Goal: Task Accomplishment & Management: Manage account settings

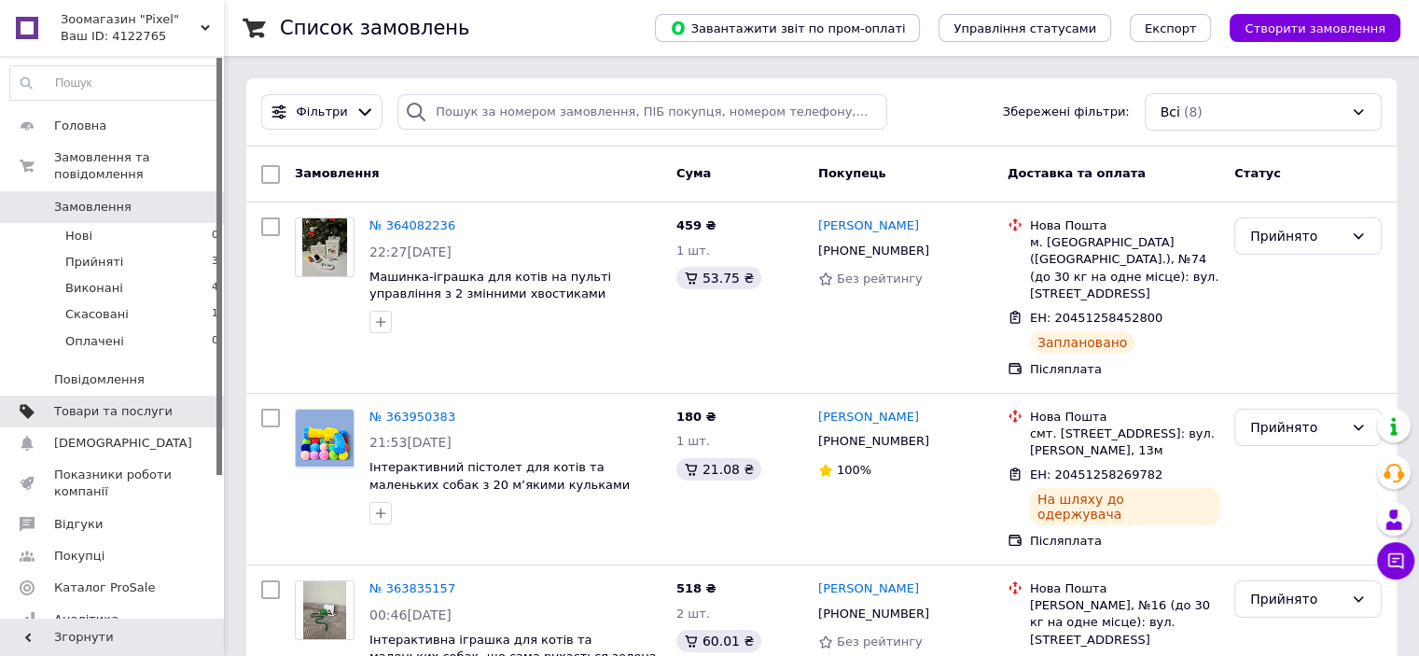
click at [132, 403] on span "Товари та послуги" at bounding box center [113, 411] width 119 height 17
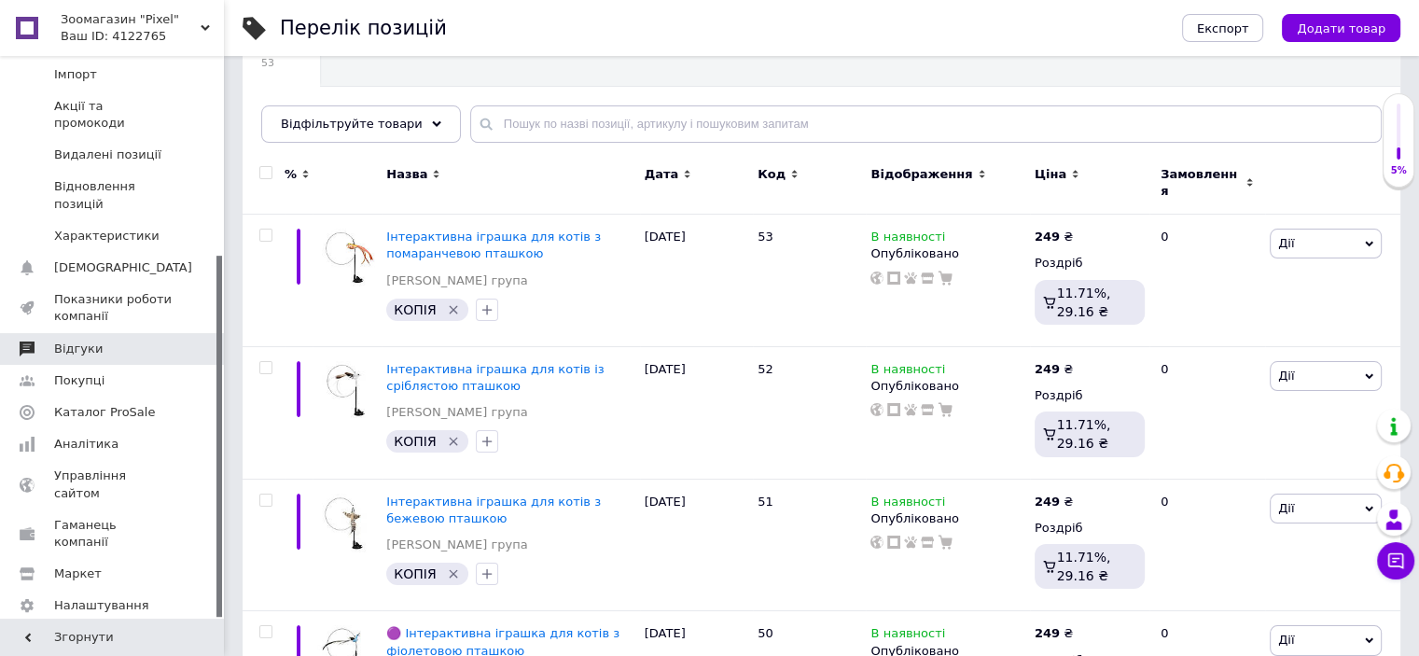
scroll to position [311, 0]
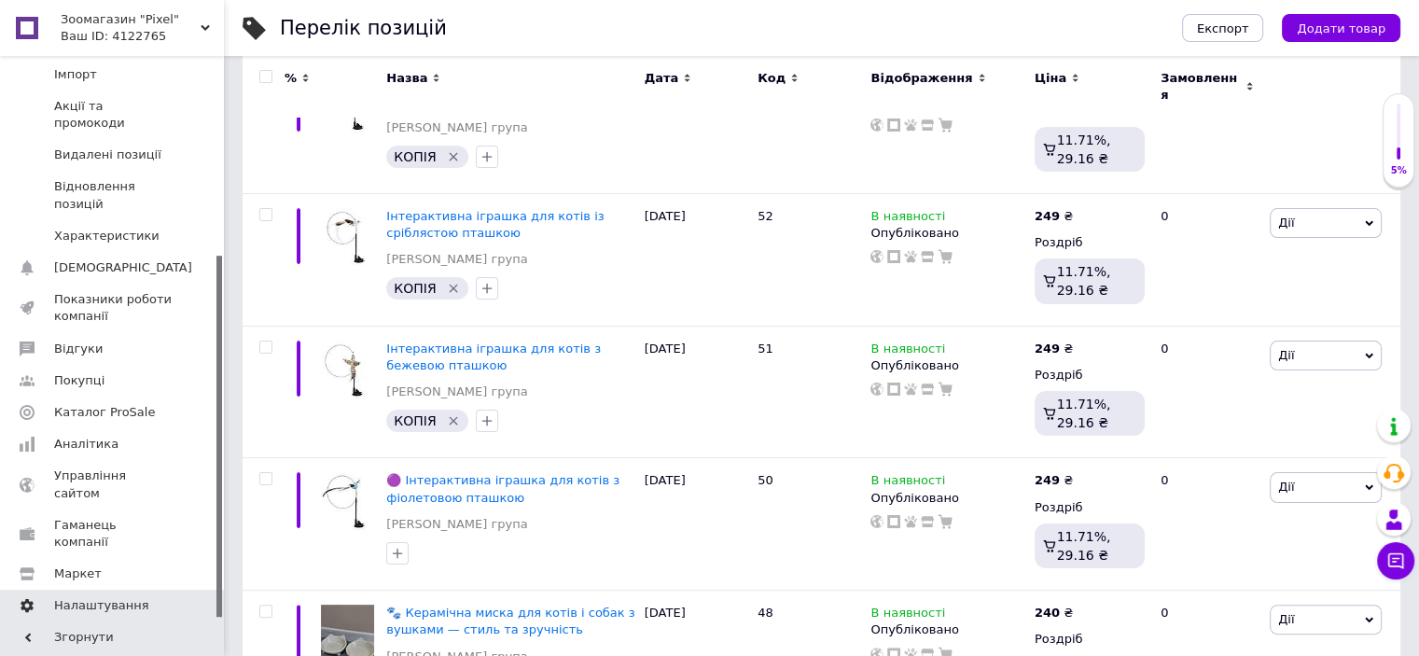
click at [81, 597] on span "Налаштування" at bounding box center [101, 605] width 95 height 17
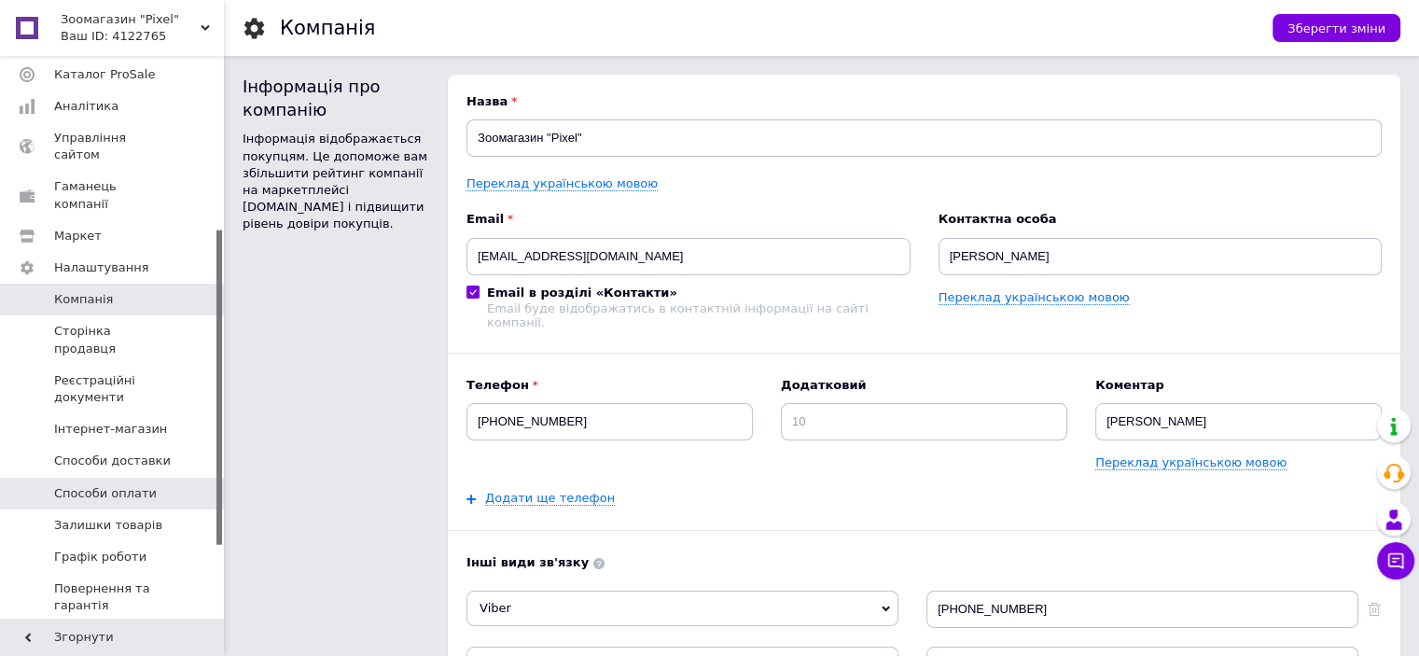
click at [111, 485] on span "Способи оплати" at bounding box center [105, 493] width 103 height 17
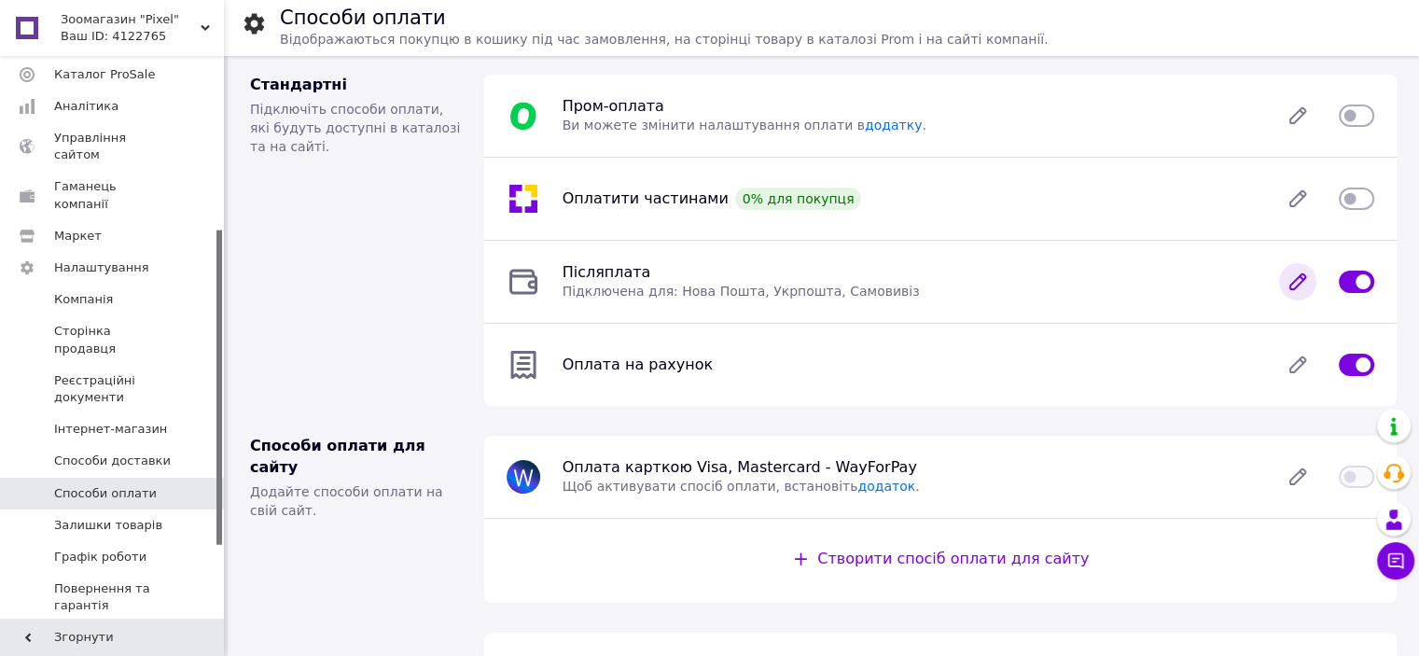
click at [1288, 283] on icon at bounding box center [1297, 281] width 37 height 37
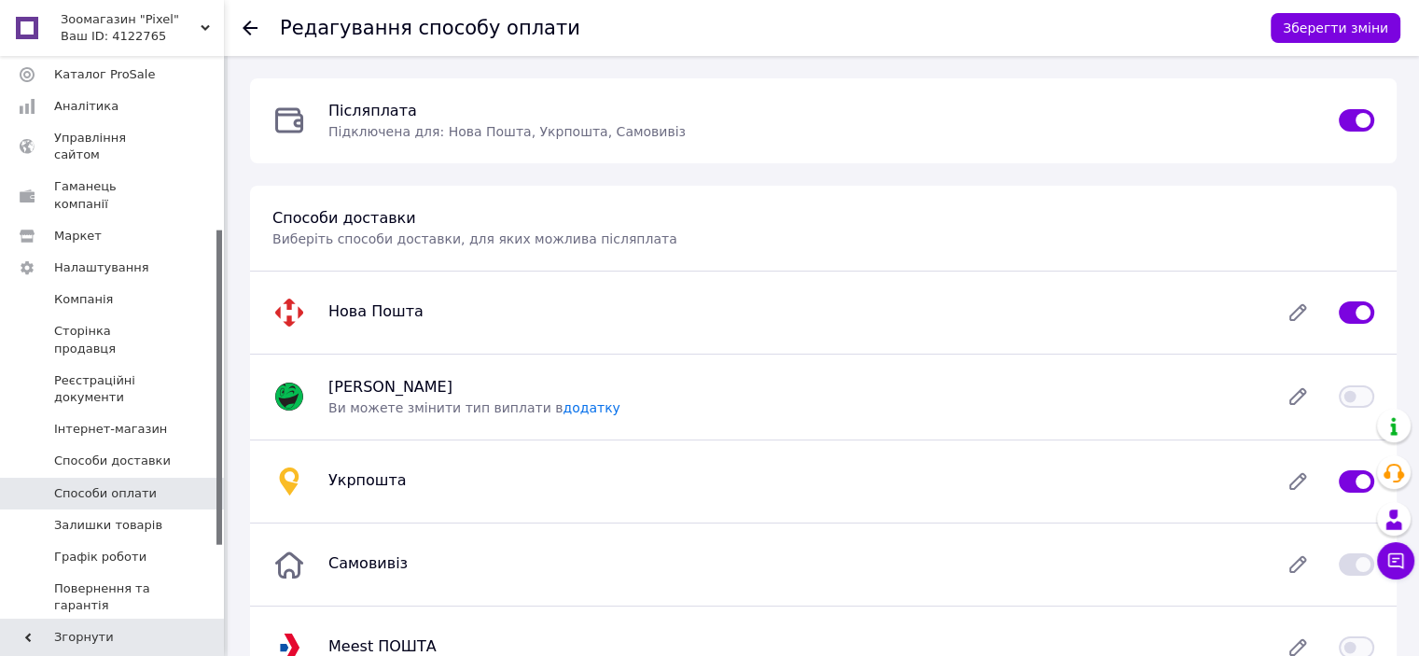
click at [1348, 477] on input "checkbox" at bounding box center [1356, 481] width 35 height 19
checkbox input "false"
click at [1323, 30] on button "Зберегти зміни" at bounding box center [1336, 28] width 130 height 30
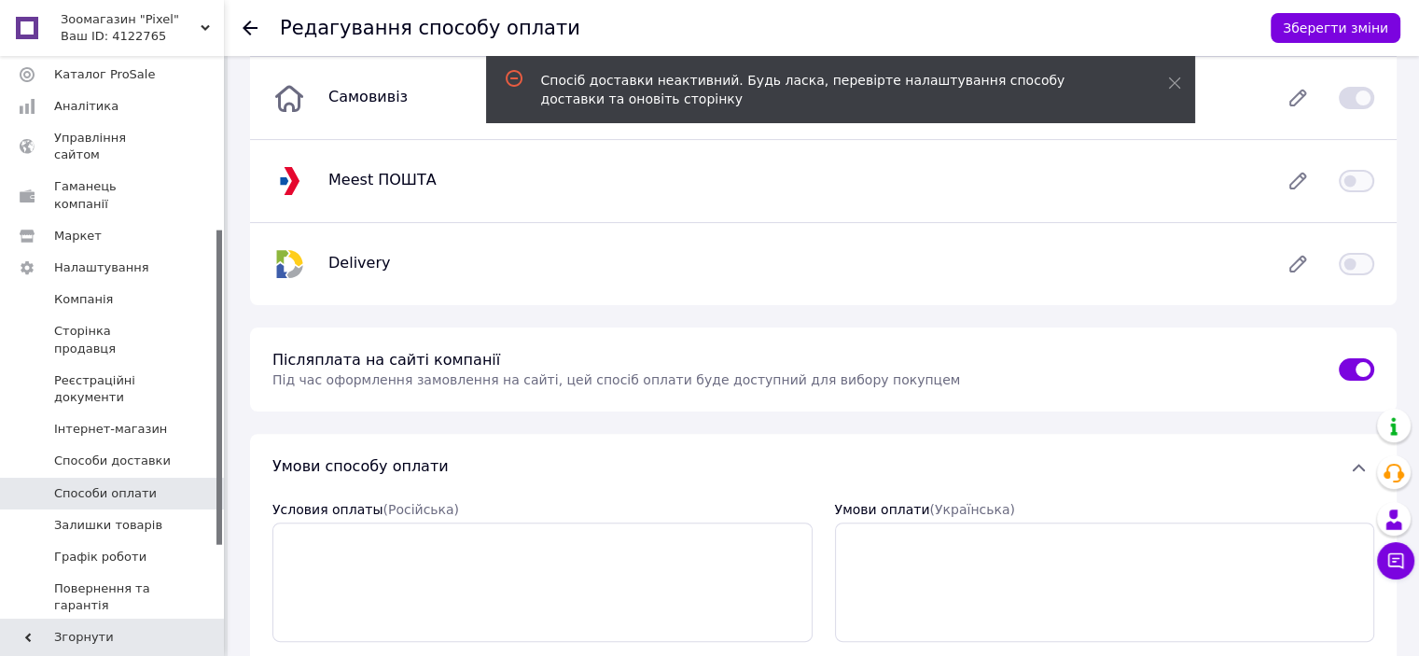
scroll to position [643, 0]
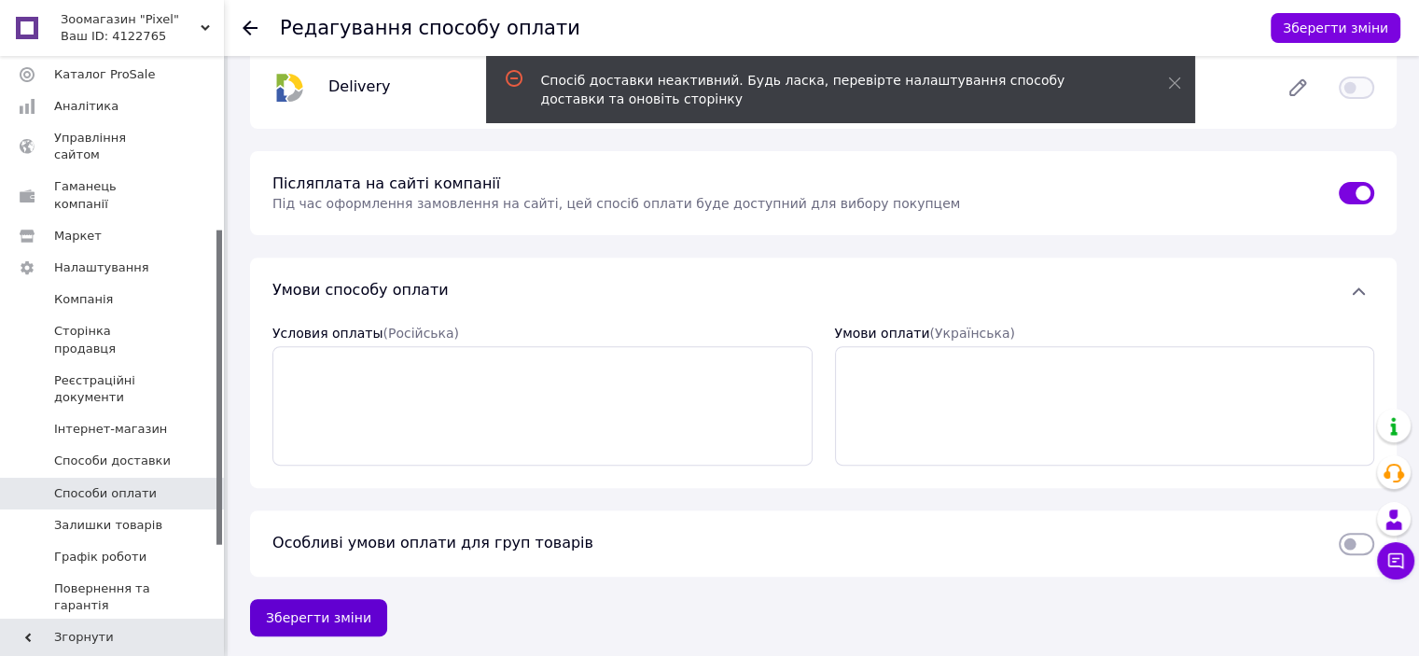
click at [302, 622] on button "Зберегти зміни" at bounding box center [318, 617] width 137 height 37
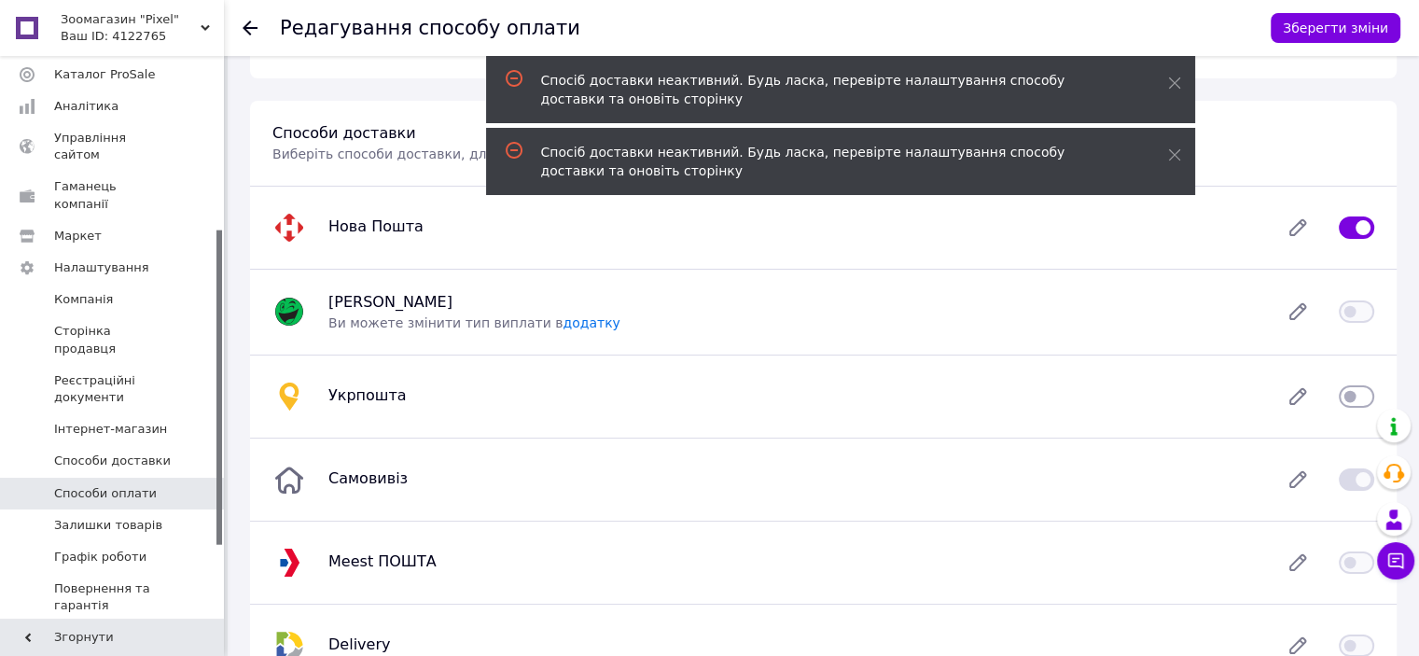
scroll to position [0, 0]
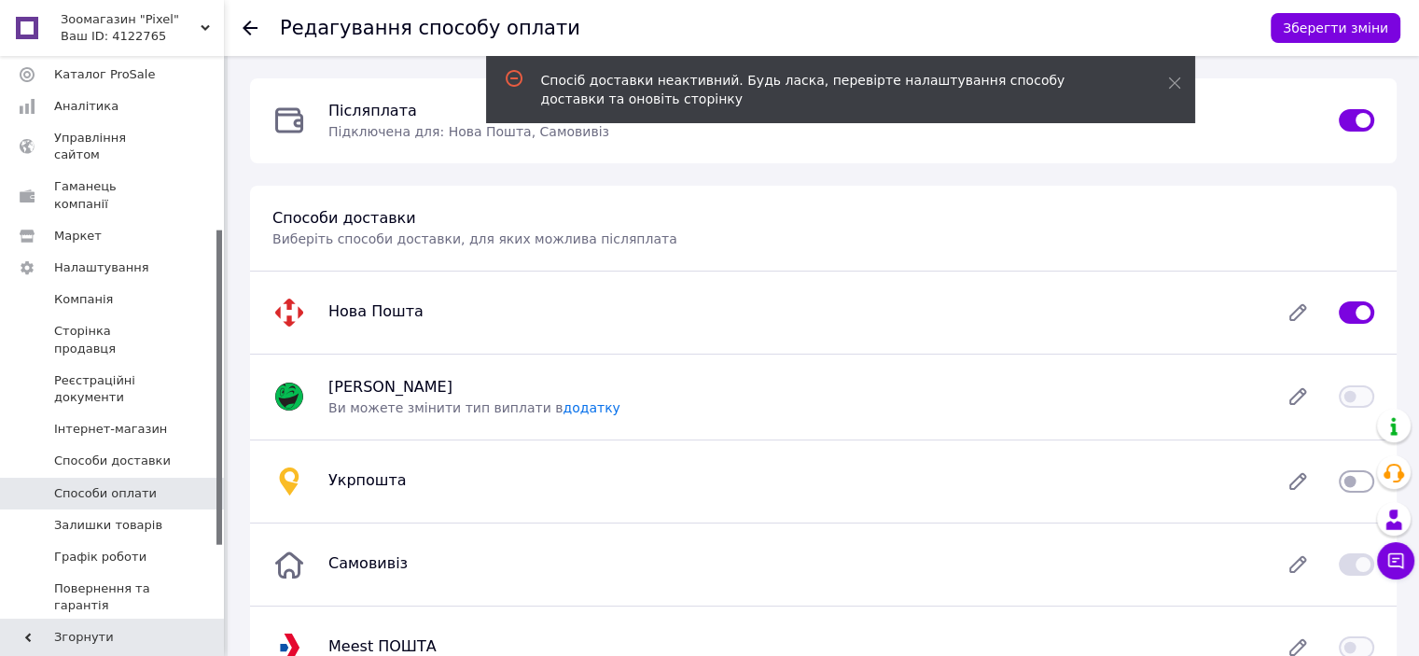
click at [244, 31] on icon at bounding box center [250, 28] width 15 height 15
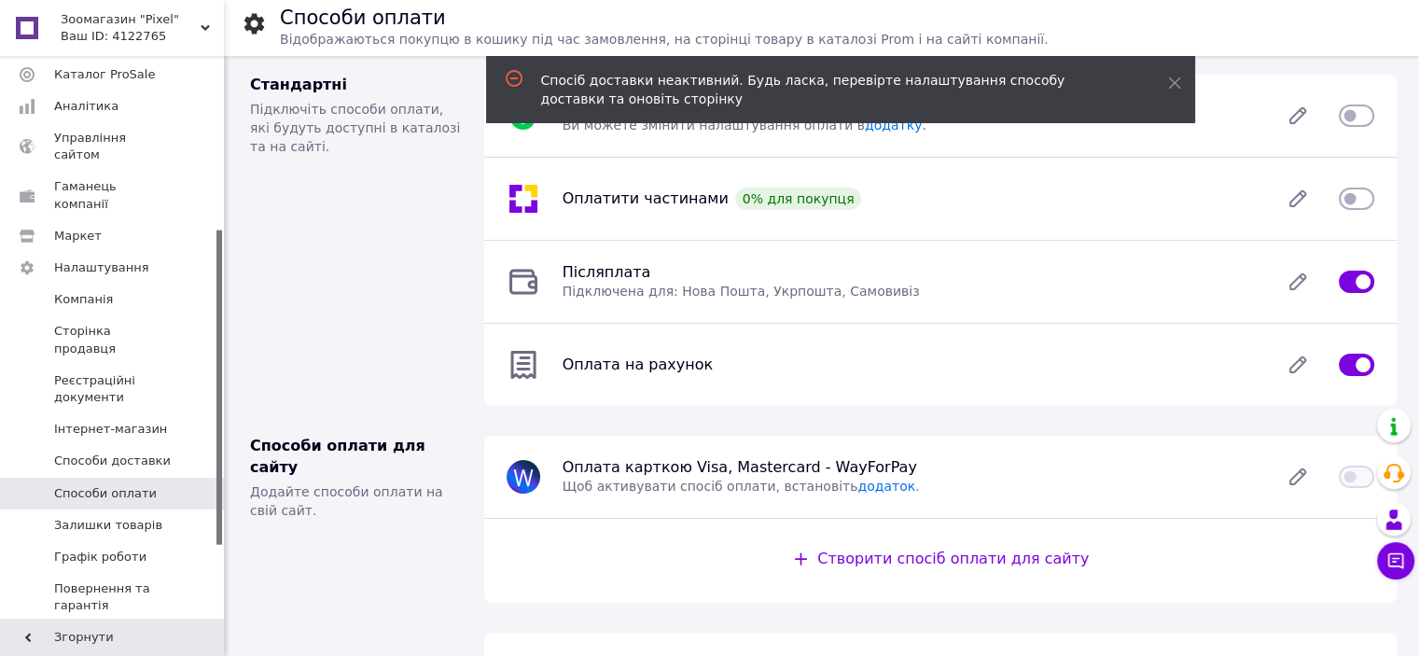
drag, startPoint x: 1415, startPoint y: 268, endPoint x: 1416, endPoint y: 301, distance: 33.6
click at [1416, 301] on div "Способи оплати Відображаються покупцю в кошику під час замовлення, на сторінці …" at bounding box center [824, 395] width 1192 height 678
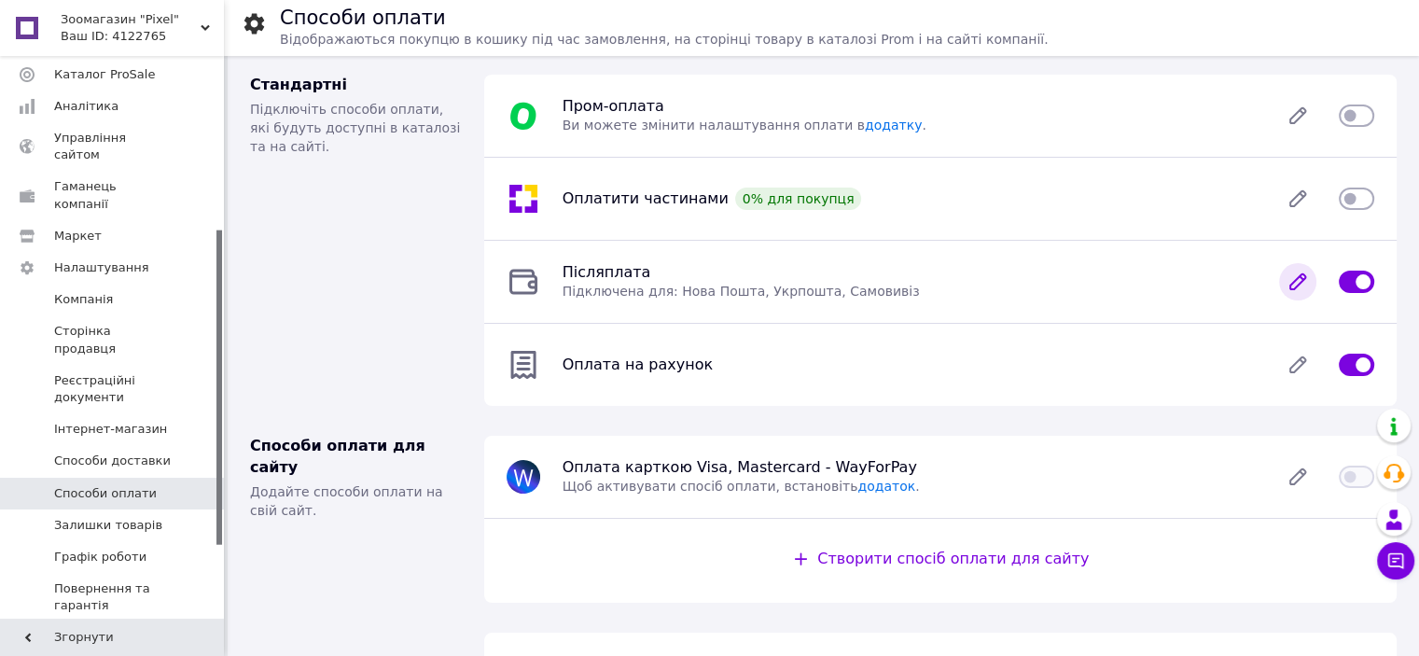
click at [1304, 292] on icon at bounding box center [1297, 281] width 37 height 37
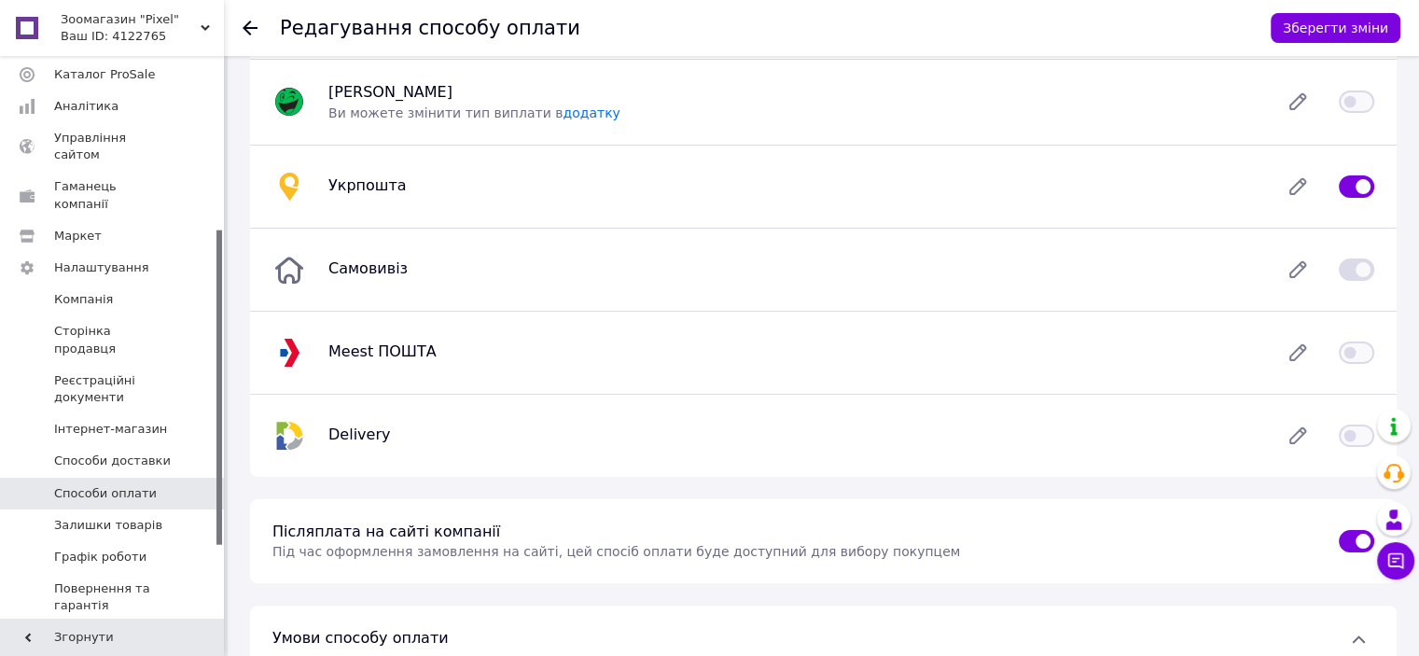
scroll to position [311, 0]
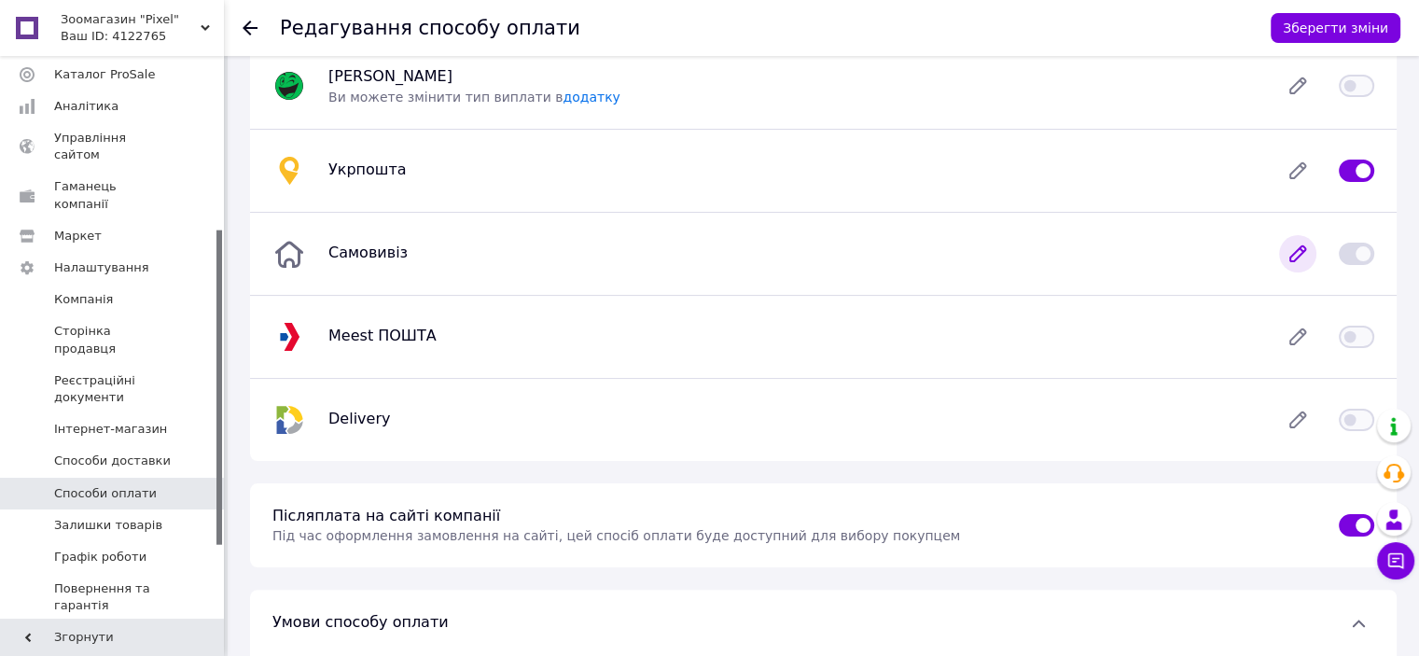
click at [1314, 251] on icon at bounding box center [1297, 253] width 37 height 37
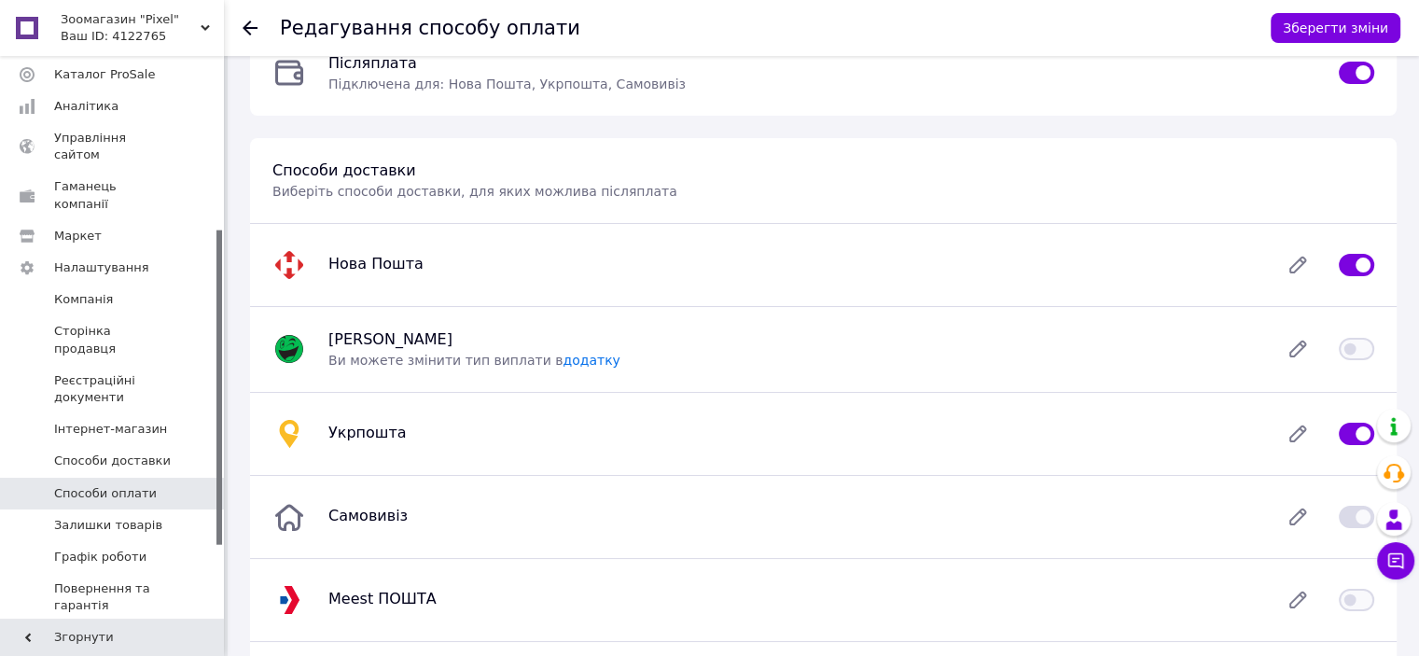
scroll to position [0, 0]
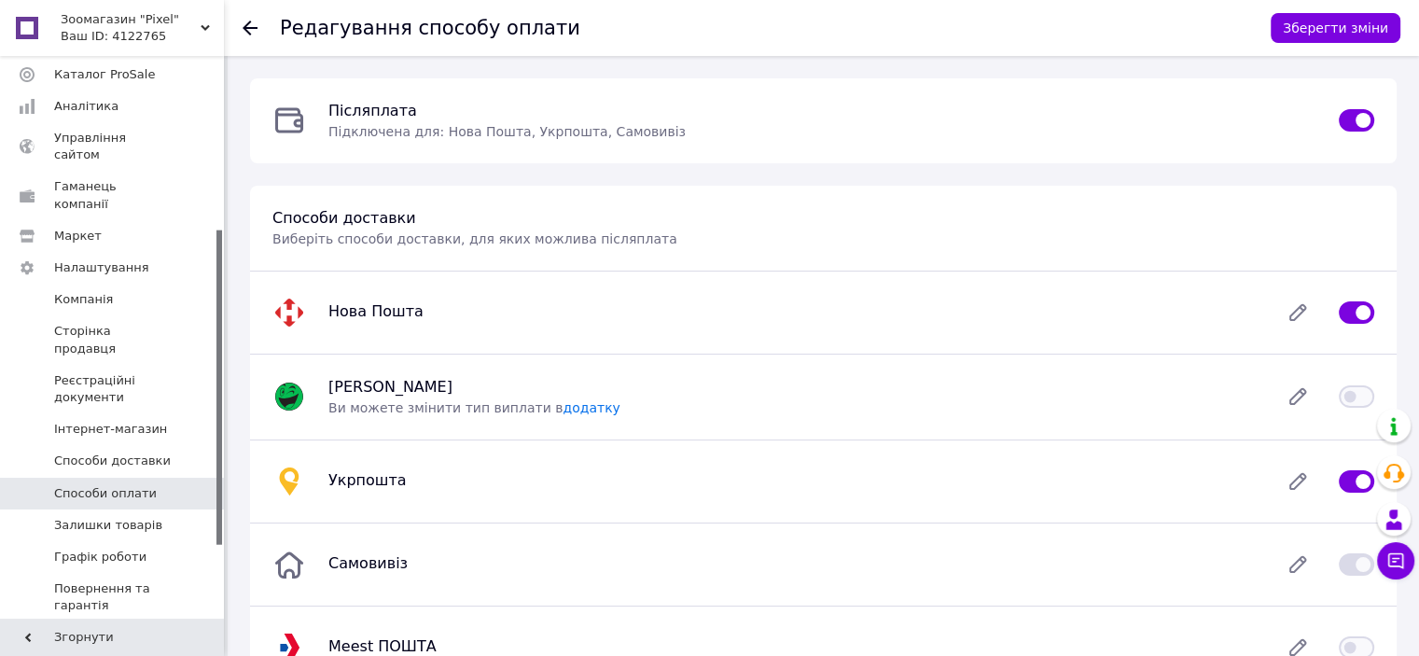
click at [185, 18] on span "Зоомагазин "Pixel"" at bounding box center [131, 19] width 140 height 17
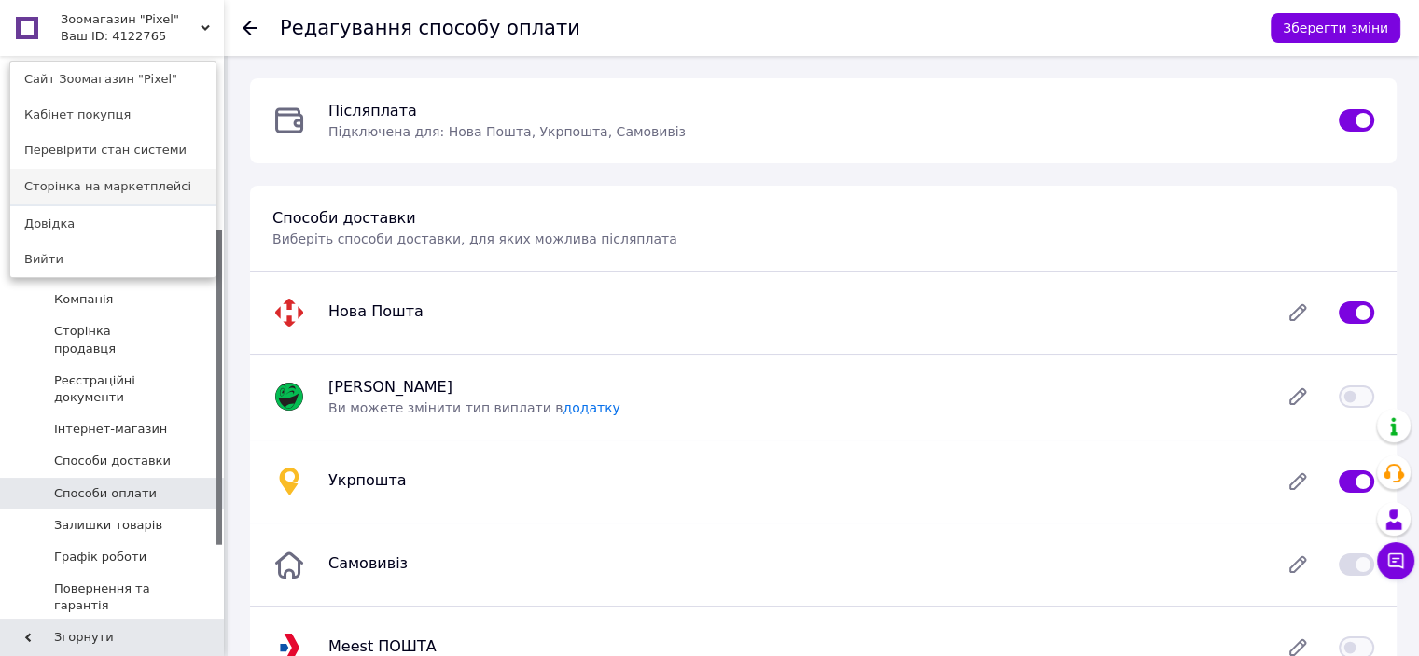
drag, startPoint x: 157, startPoint y: 72, endPoint x: 104, endPoint y: 183, distance: 123.1
